Goal: Communication & Community: Ask a question

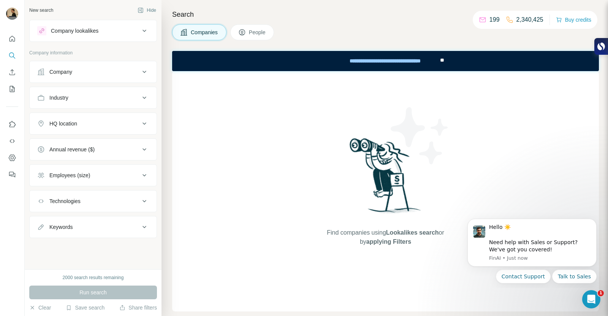
click at [263, 36] on span "People" at bounding box center [257, 32] width 17 height 8
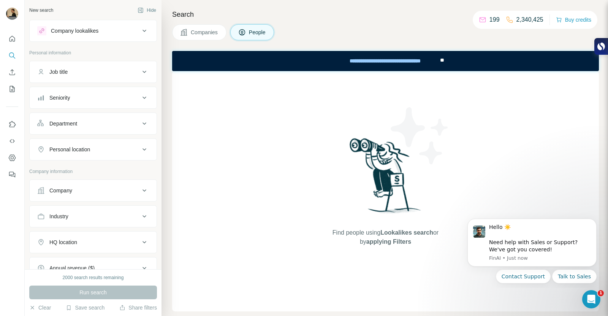
click at [210, 28] on span "Companies" at bounding box center [205, 32] width 28 height 8
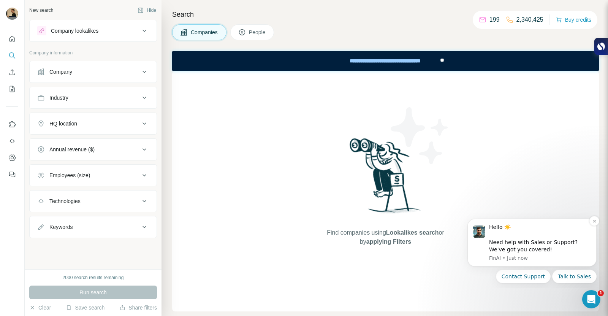
click at [540, 256] on p "FinAI • Just now" at bounding box center [540, 258] width 102 height 7
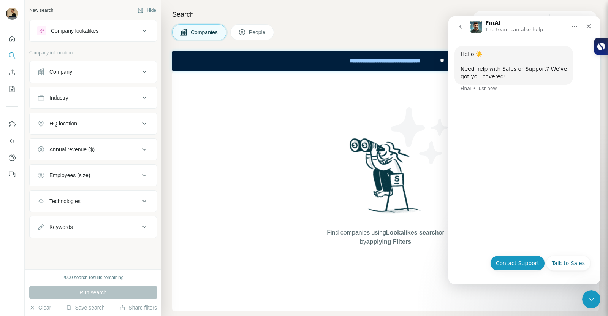
click at [524, 268] on button "Contact Support" at bounding box center [517, 262] width 55 height 15
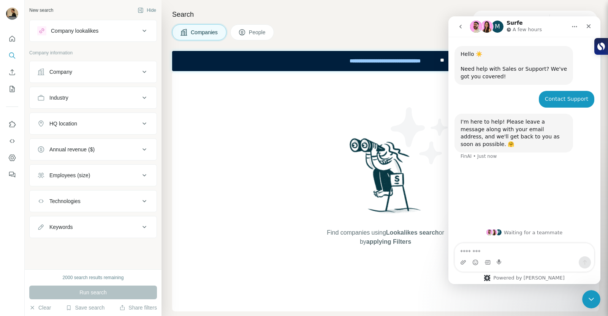
click at [529, 253] on textarea "Message…" at bounding box center [524, 249] width 139 height 13
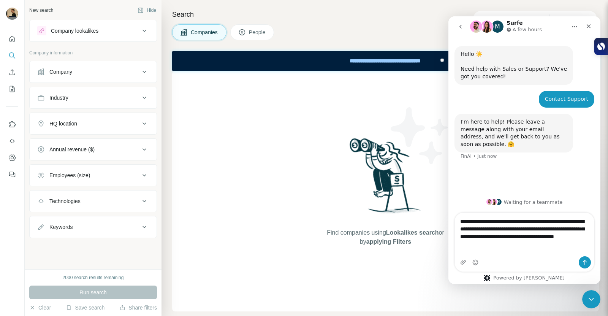
type textarea "**********"
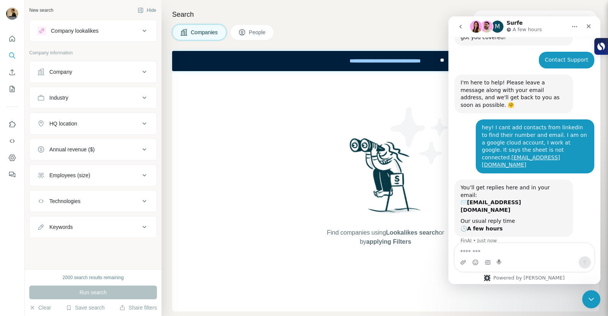
scroll to position [40, 0]
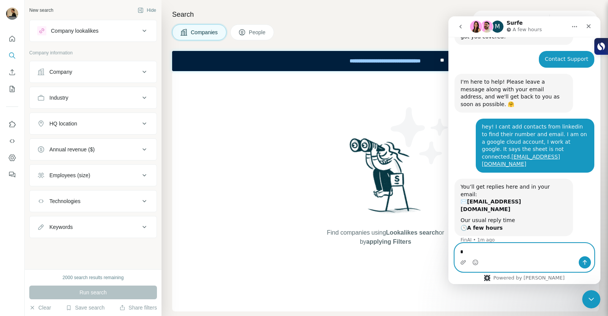
type textarea "*"
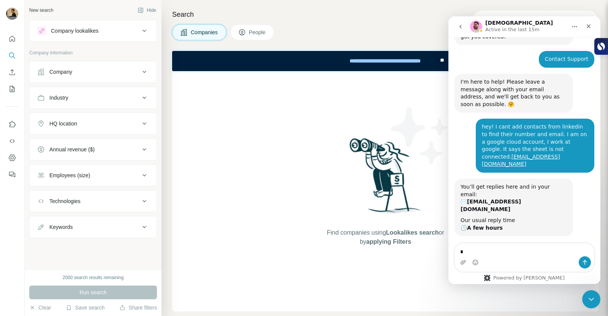
scroll to position [160, 0]
